Goal: Check status: Check status

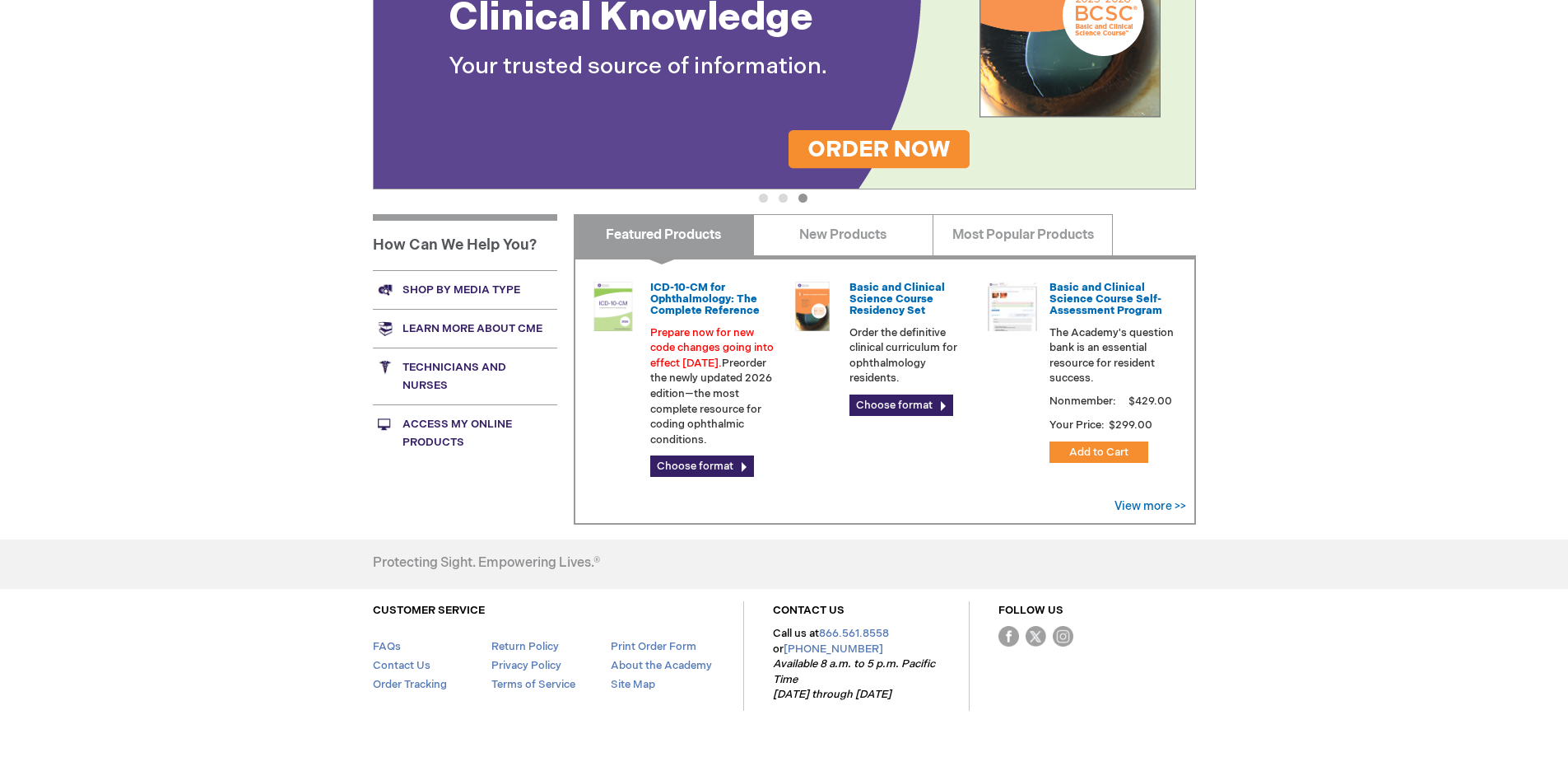
scroll to position [418, 0]
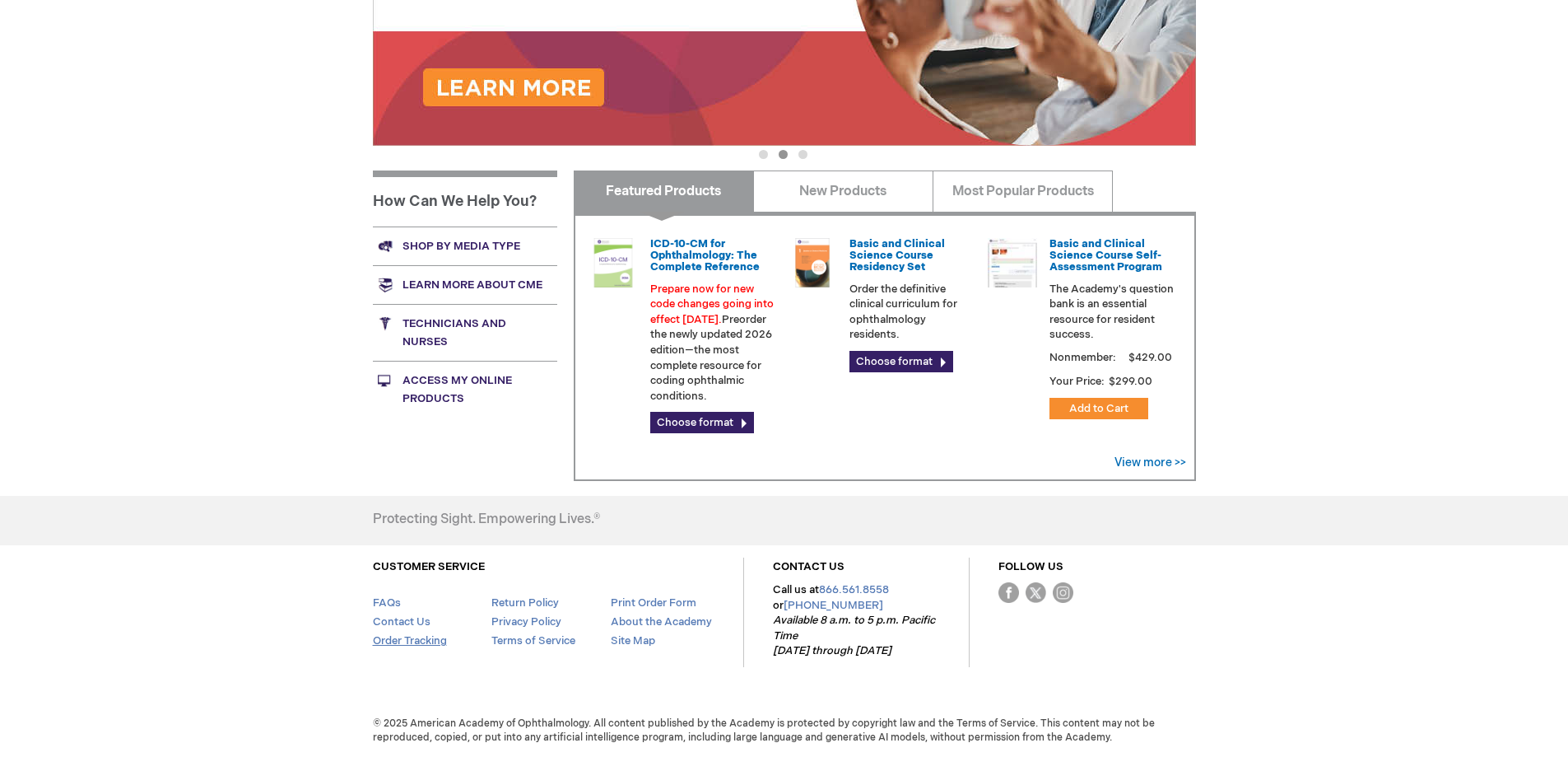
click at [402, 638] on link "Order Tracking" at bounding box center [409, 640] width 74 height 13
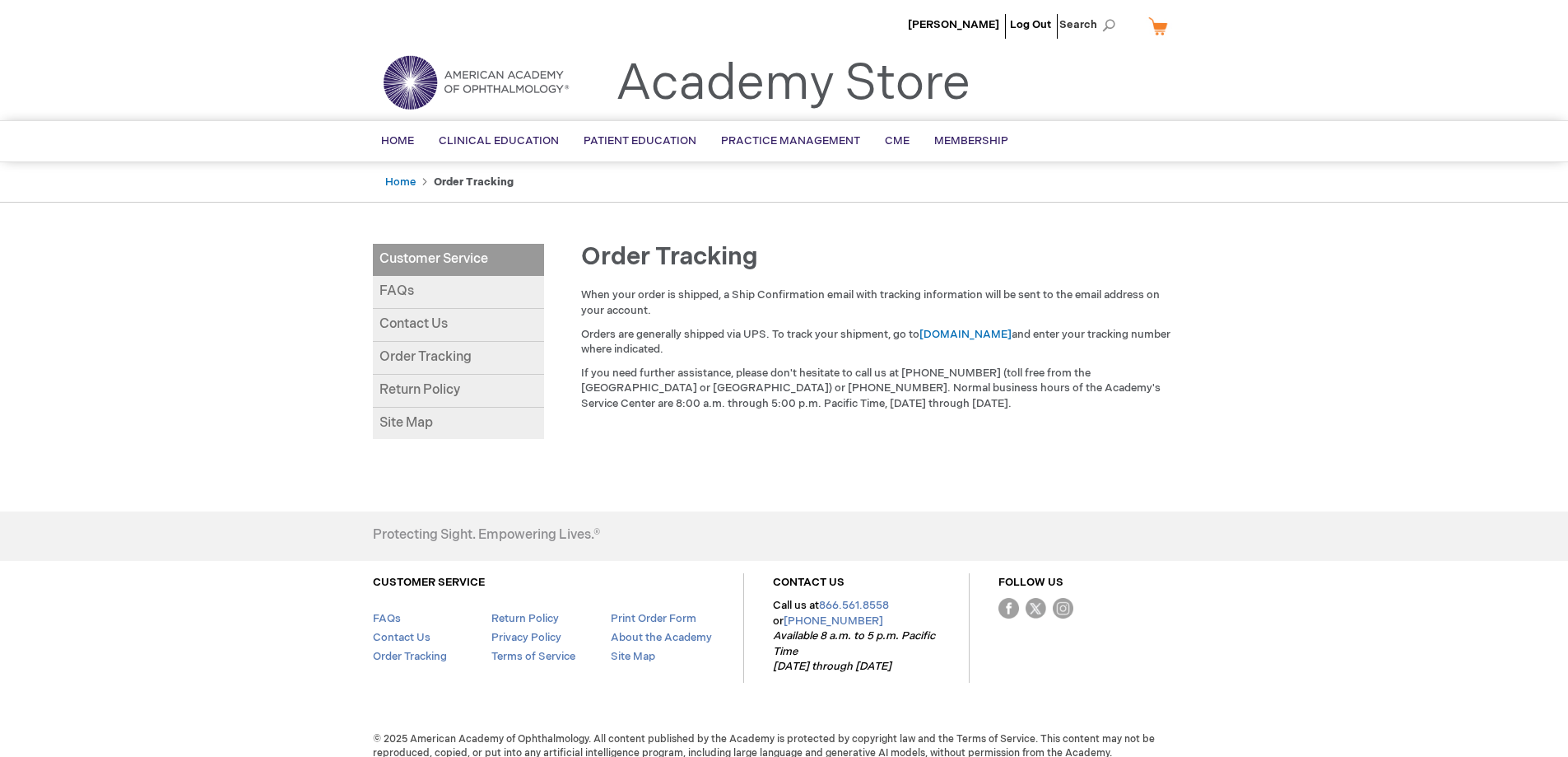
click at [433, 347] on link "Order Tracking" at bounding box center [458, 358] width 171 height 33
click at [402, 182] on link "Home" at bounding box center [400, 182] width 31 height 13
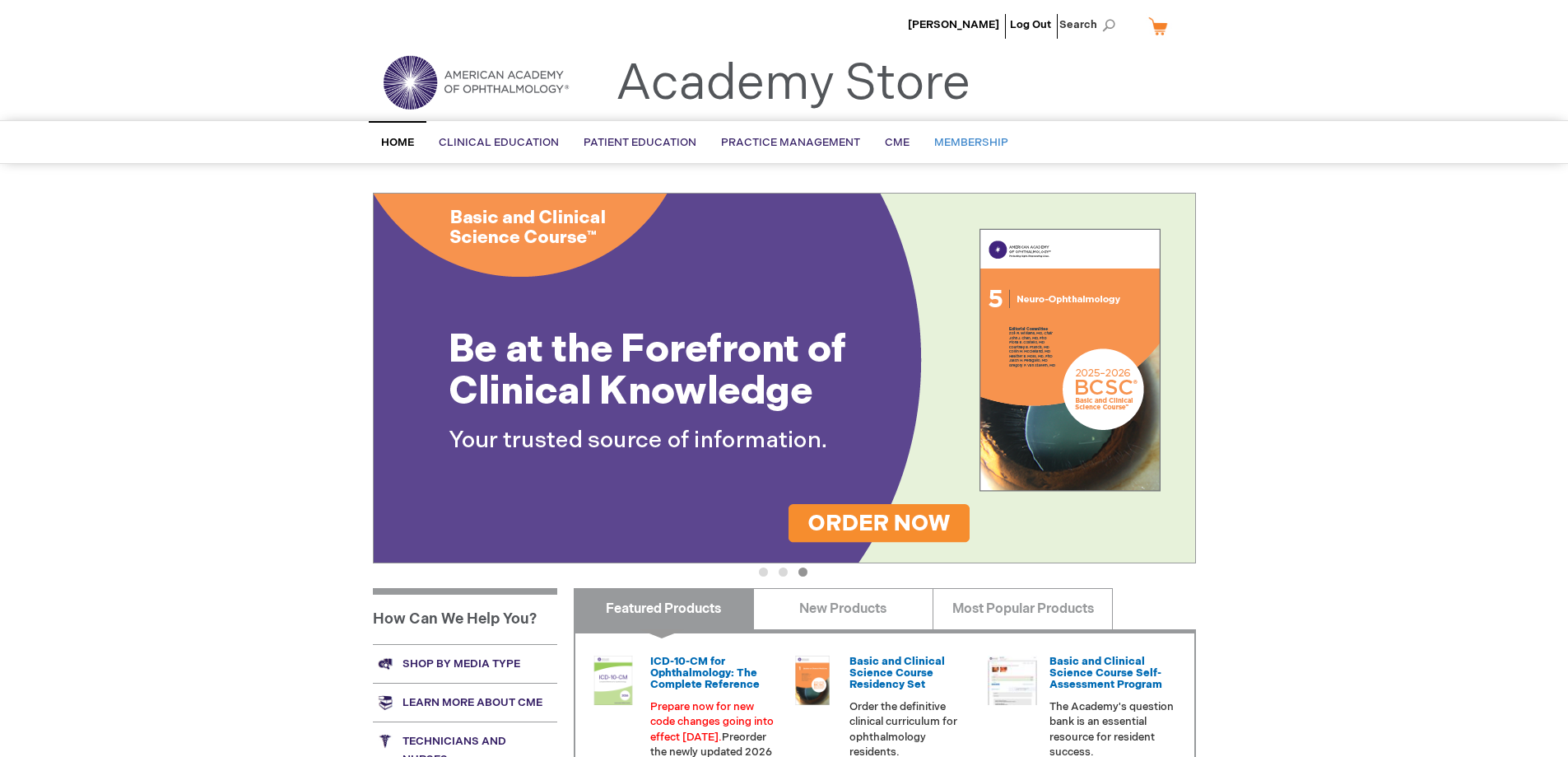
click at [949, 143] on span "Membership" at bounding box center [970, 143] width 74 height 13
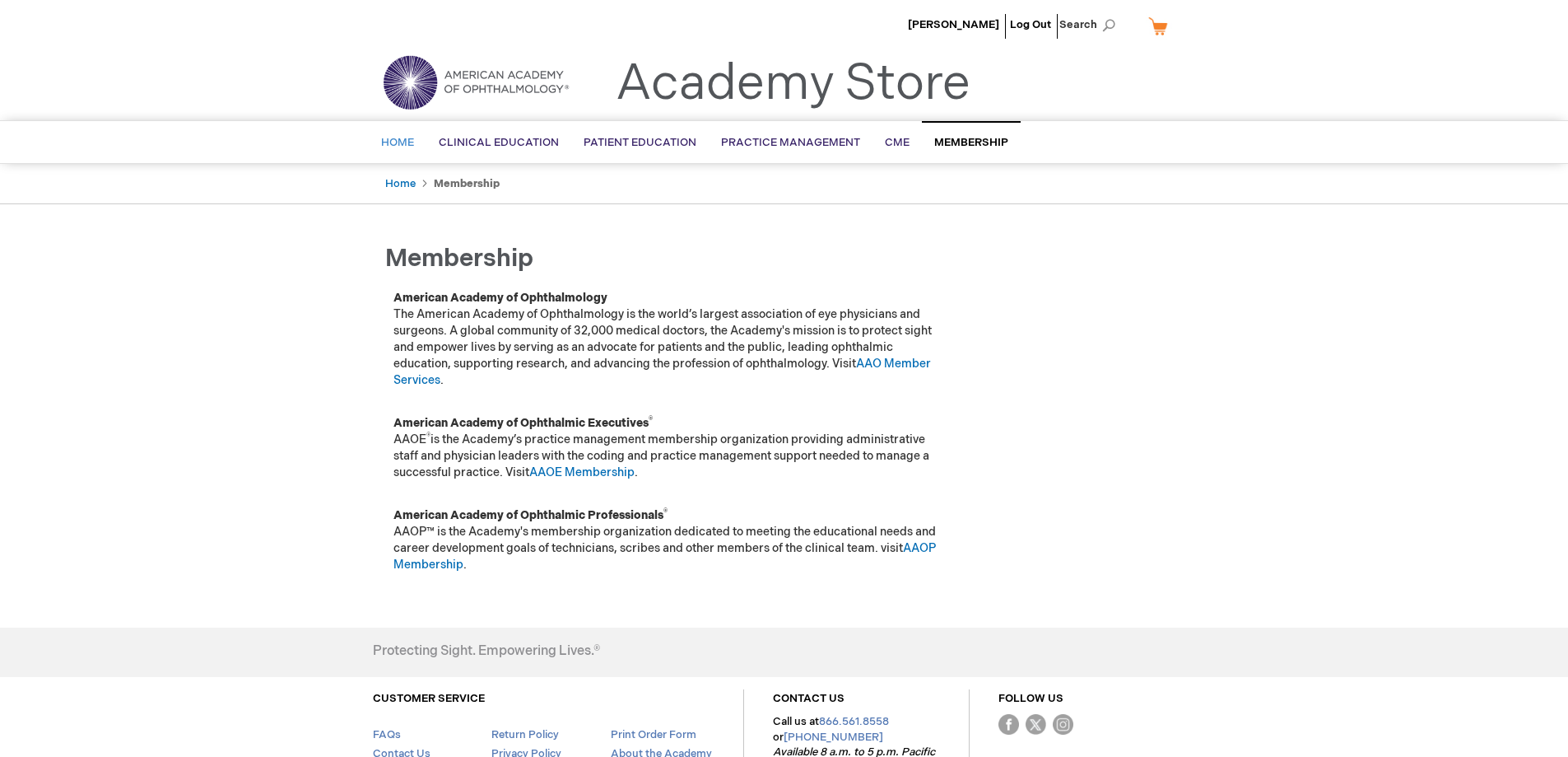
click at [403, 145] on span "Home" at bounding box center [397, 143] width 33 height 13
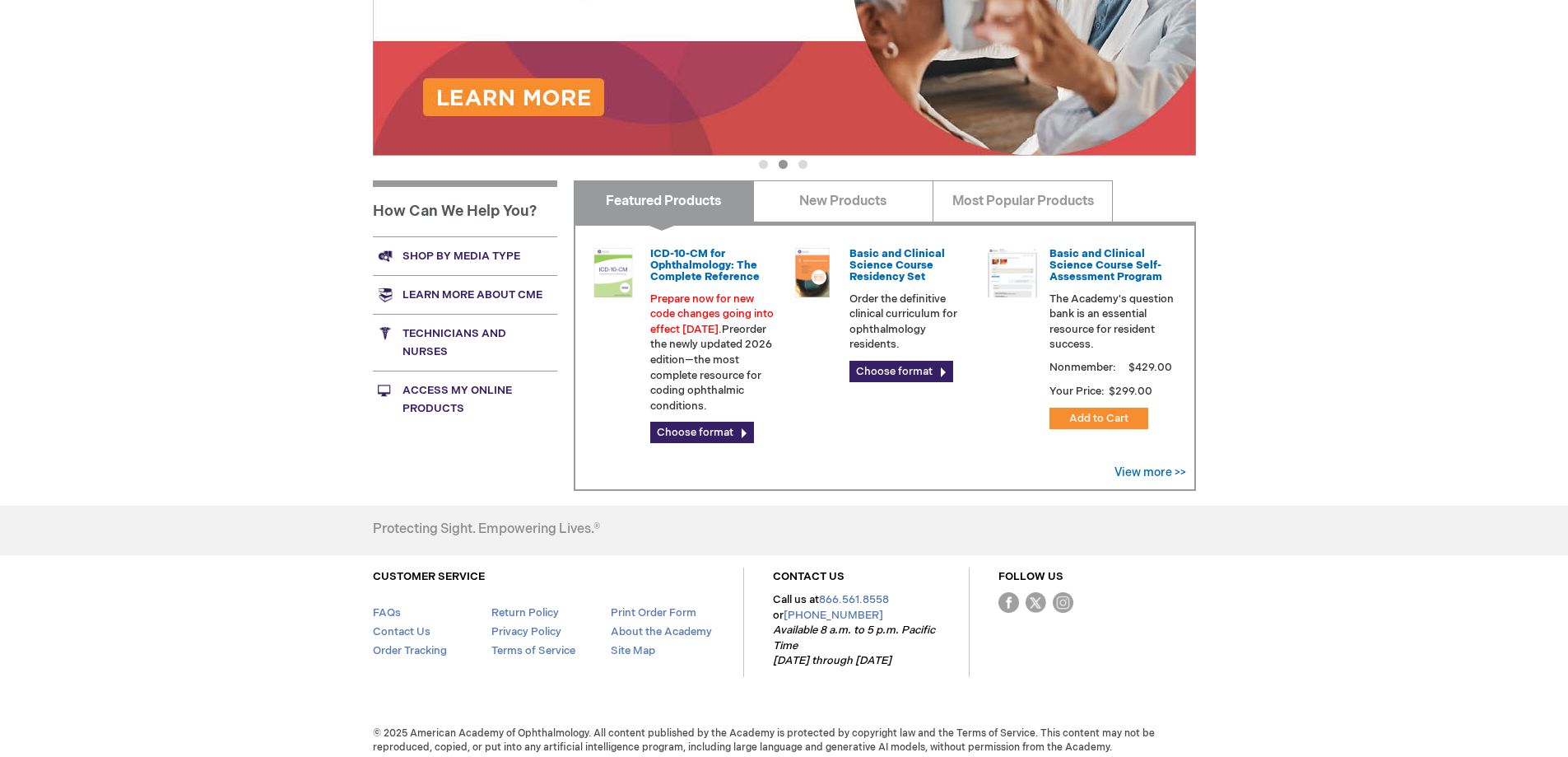
scroll to position [418, 0]
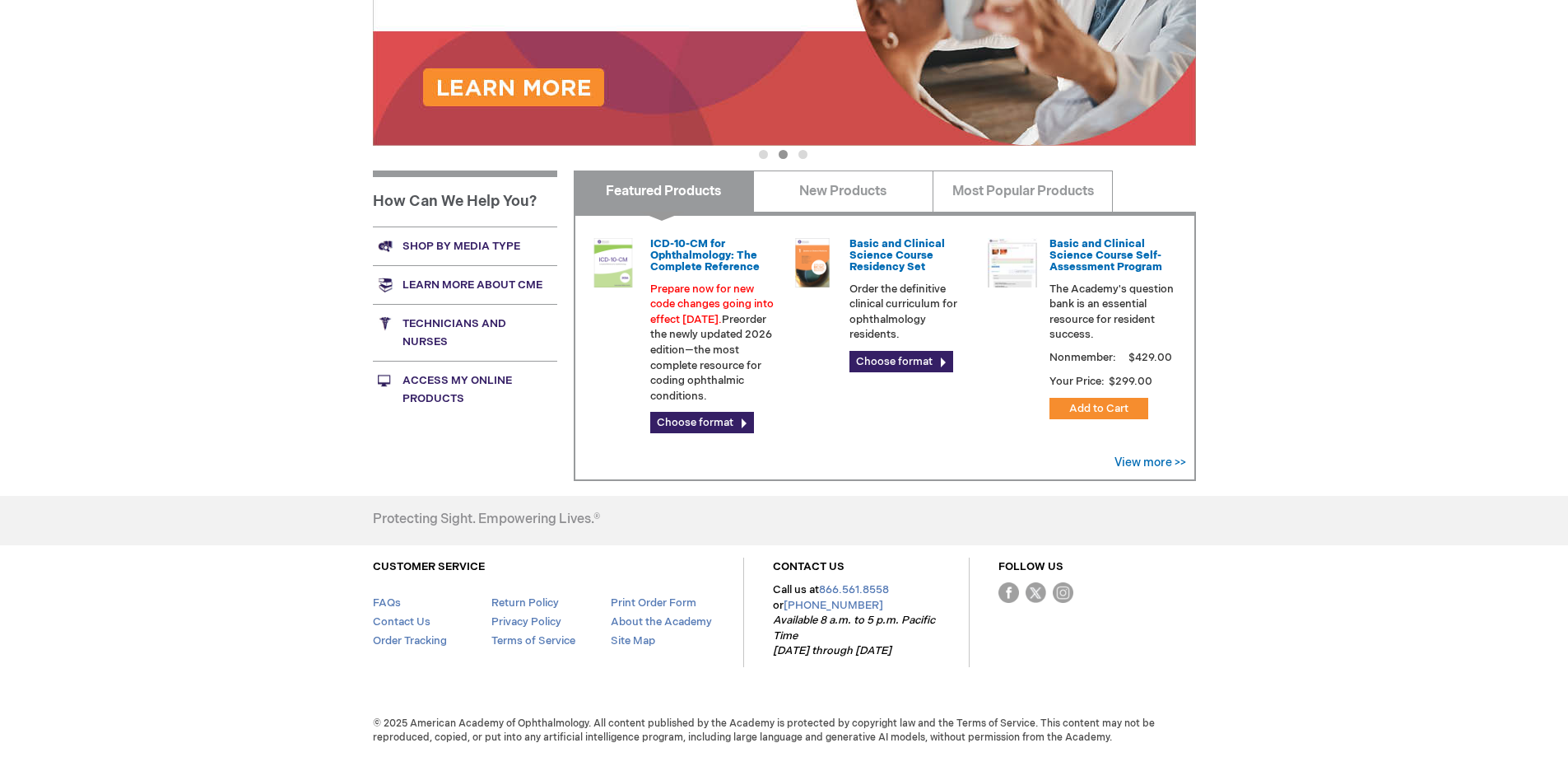
click at [449, 372] on link "Access My Online Products" at bounding box center [465, 389] width 184 height 57
